Goal: Task Accomplishment & Management: Manage account settings

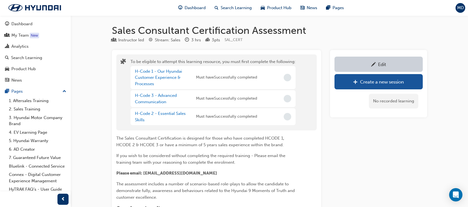
scroll to position [548, 0]
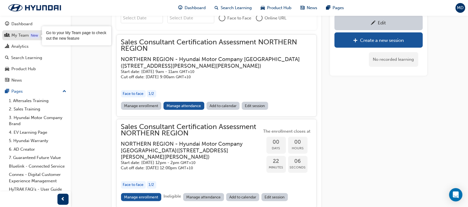
click at [28, 36] on div "My Team" at bounding box center [19, 35] width 17 height 6
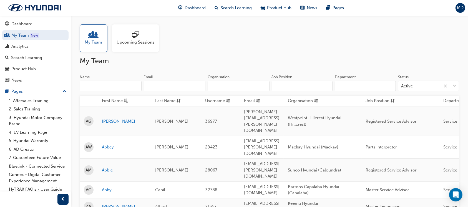
click at [238, 86] on input "Organisation" at bounding box center [239, 86] width 62 height 11
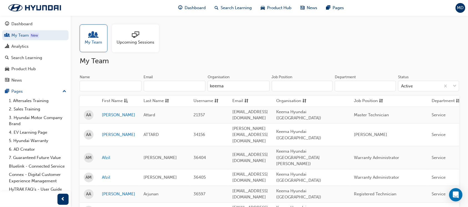
type input "keema"
click at [297, 90] on input "Job Position" at bounding box center [302, 86] width 61 height 11
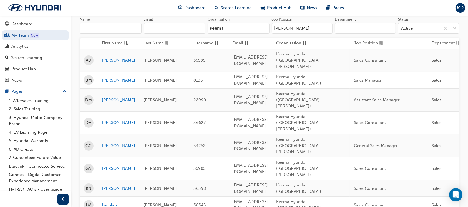
scroll to position [74, 0]
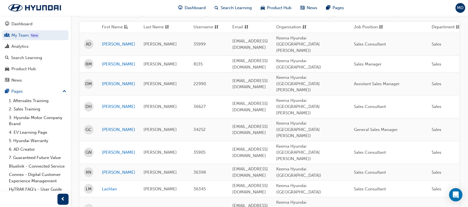
type input "sal"
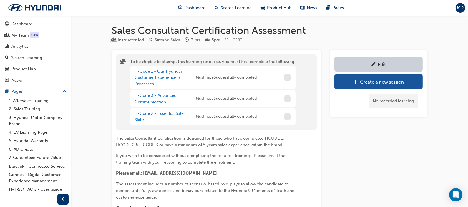
click at [464, 7] on div "MD" at bounding box center [461, 8] width 10 height 10
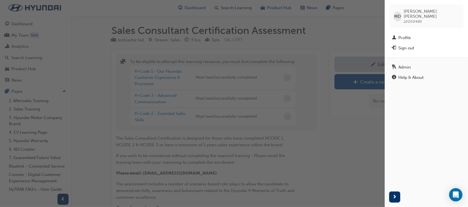
click at [407, 64] on div "Admin" at bounding box center [405, 67] width 12 height 6
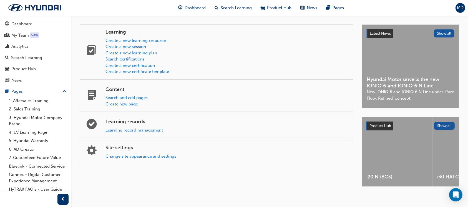
click at [133, 130] on link "Learning record management" at bounding box center [134, 130] width 57 height 5
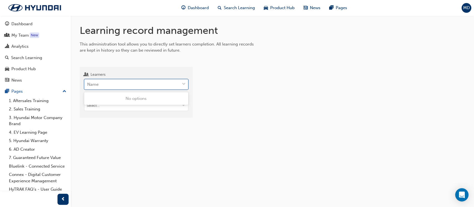
click at [108, 87] on div "Name" at bounding box center [131, 85] width 95 height 10
click at [88, 87] on input "Learners 0 results available. Use Up and Down to choose options, press Enter to…" at bounding box center [87, 84] width 1 height 5
type input "dale"
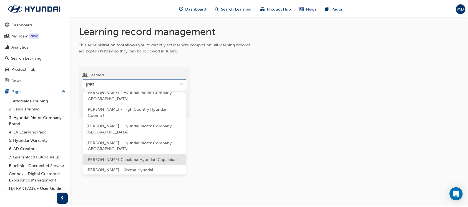
scroll to position [80, 0]
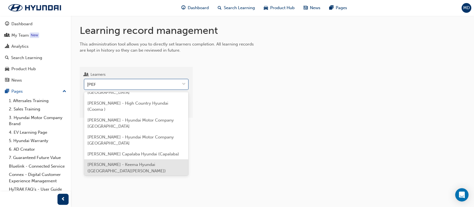
click at [143, 162] on span "Dale Mitchell - Keema Hyundai (Mount Gravatt)" at bounding box center [126, 167] width 78 height 11
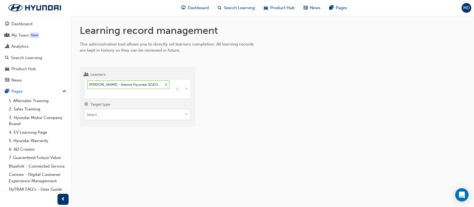
click at [125, 118] on input "Target type" at bounding box center [137, 114] width 106 height 11
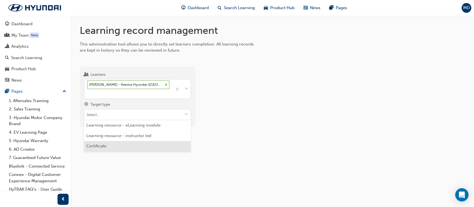
click at [110, 146] on li "Certificate" at bounding box center [137, 146] width 107 height 11
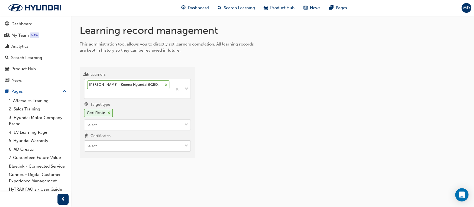
click at [121, 144] on input "Certificates" at bounding box center [137, 146] width 106 height 11
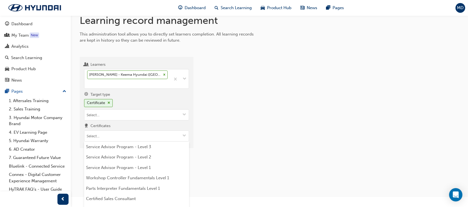
scroll to position [28, 0]
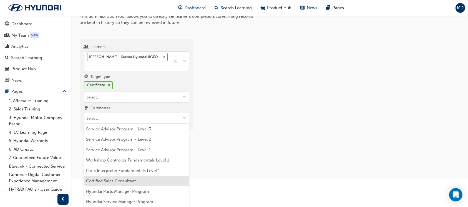
click at [152, 182] on li "Certified Sales Consultant" at bounding box center [136, 181] width 105 height 11
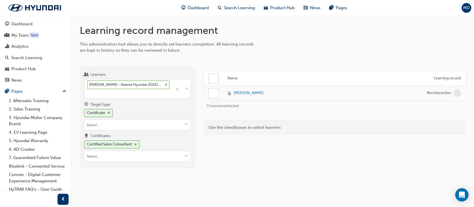
click at [209, 91] on div at bounding box center [213, 93] width 9 height 9
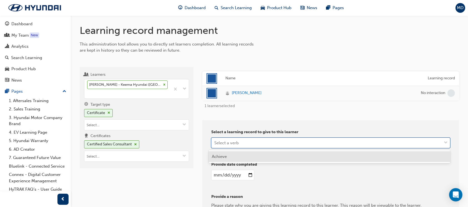
click at [318, 143] on div "Select a verb" at bounding box center [327, 143] width 230 height 10
click at [272, 154] on div "Achieve" at bounding box center [330, 156] width 242 height 11
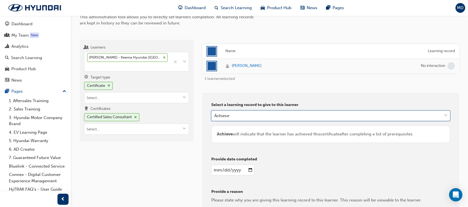
scroll to position [37, 0]
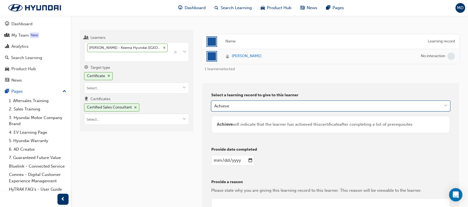
click at [247, 160] on input "date" at bounding box center [232, 160] width 43 height 11
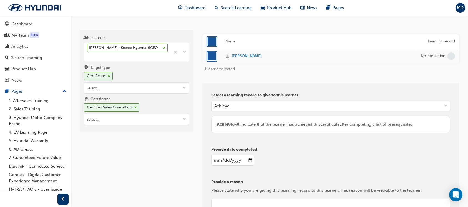
type input "2025-08-21"
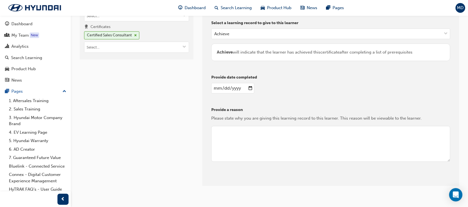
scroll to position [111, 0]
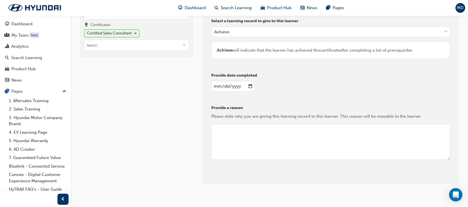
click at [277, 144] on textarea at bounding box center [330, 142] width 239 height 36
type textarea "Assessed and passed at NR Office"
click at [243, 181] on button "Give learning records" at bounding box center [236, 179] width 50 height 9
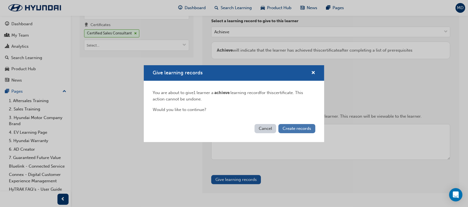
click at [305, 126] on span "Create records" at bounding box center [297, 128] width 29 height 5
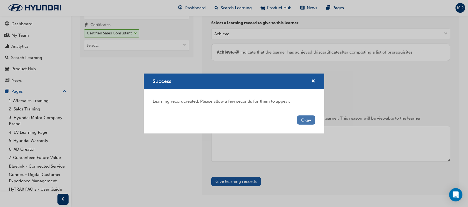
click at [306, 121] on button "Okay" at bounding box center [306, 120] width 18 height 9
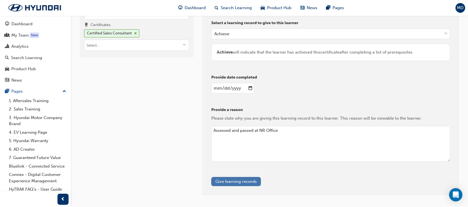
click at [240, 181] on button "Give learning records" at bounding box center [236, 181] width 50 height 9
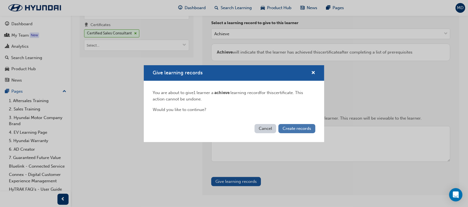
click at [289, 129] on span "Create records" at bounding box center [297, 128] width 29 height 5
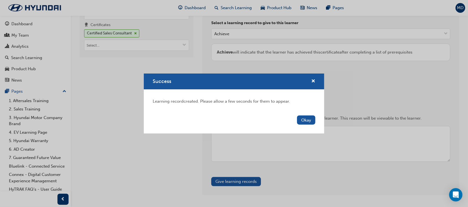
click at [306, 122] on button "Okay" at bounding box center [306, 120] width 18 height 9
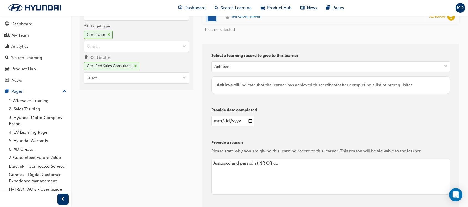
scroll to position [37, 0]
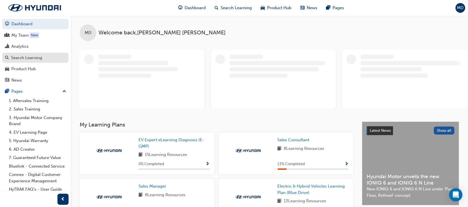
click at [20, 60] on div "Search Learning" at bounding box center [26, 58] width 31 height 6
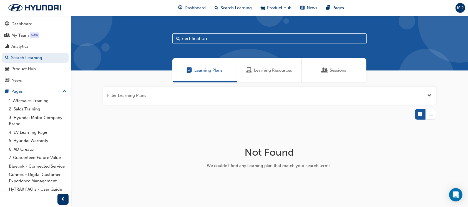
click at [287, 77] on div "Learning Resources" at bounding box center [269, 70] width 65 height 24
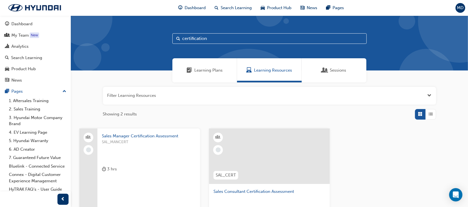
click at [256, 146] on div at bounding box center [269, 157] width 121 height 56
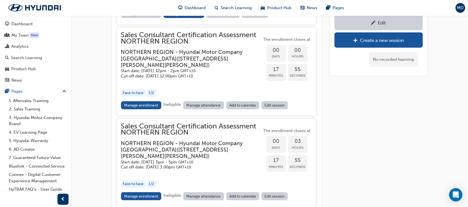
scroll to position [603, 0]
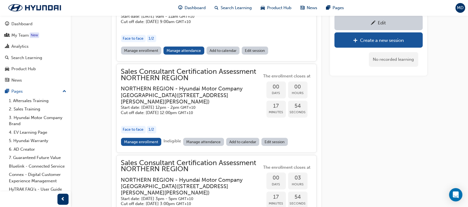
click at [156, 138] on div "Sales Consultant Certification Assessment NORTHERN REGION NORTHERN REGION - Hyu…" at bounding box center [191, 103] width 141 height 69
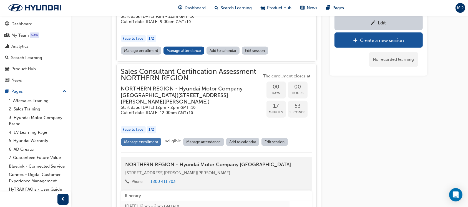
scroll to position [677, 0]
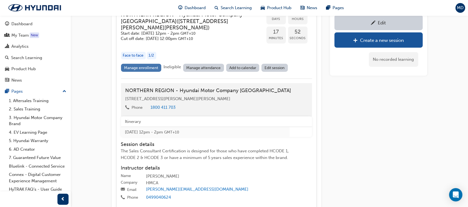
click at [150, 70] on link "Manage enrollment" at bounding box center [141, 68] width 41 height 8
